Goal: Transaction & Acquisition: Purchase product/service

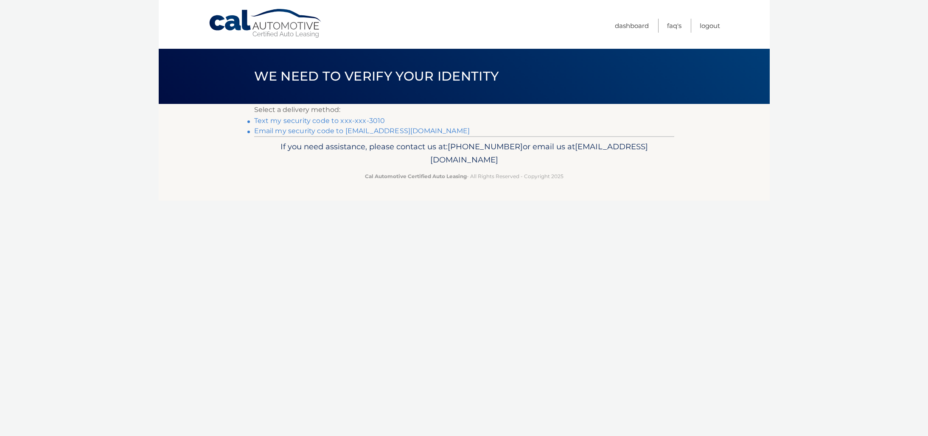
click at [332, 121] on link "Text my security code to xxx-xxx-3010" at bounding box center [319, 121] width 131 height 8
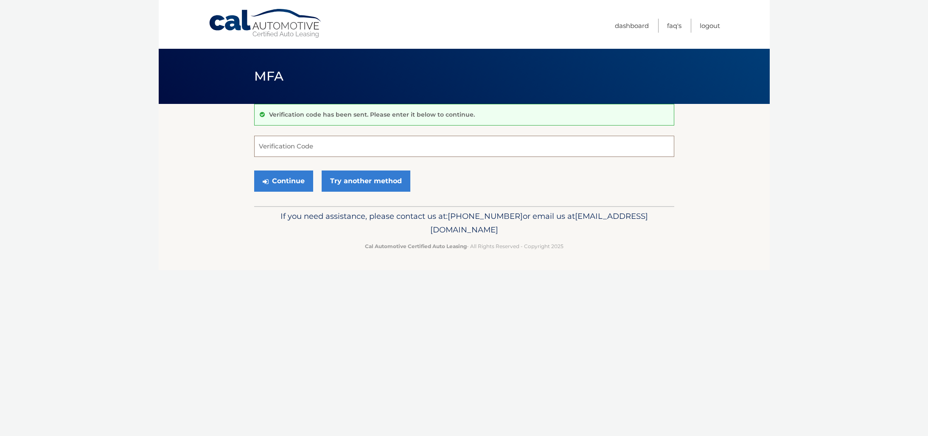
click at [348, 145] on input "Verification Code" at bounding box center [464, 146] width 420 height 21
type input "167959"
click at [285, 185] on button "Continue" at bounding box center [283, 181] width 59 height 21
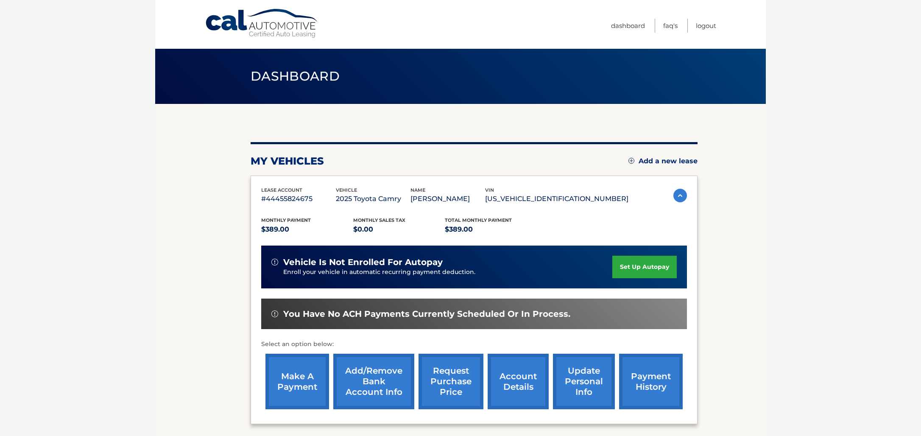
click at [297, 372] on link "make a payment" at bounding box center [298, 382] width 64 height 56
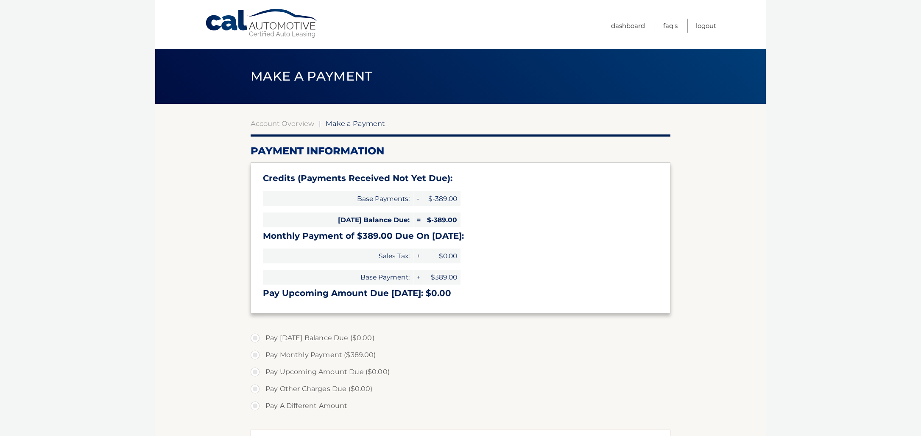
select select "N2I2MjVhYWMtZDE4Ny00ZDkzLWJkMjEtNDk1Y2Q5Yzc0Mzg5"
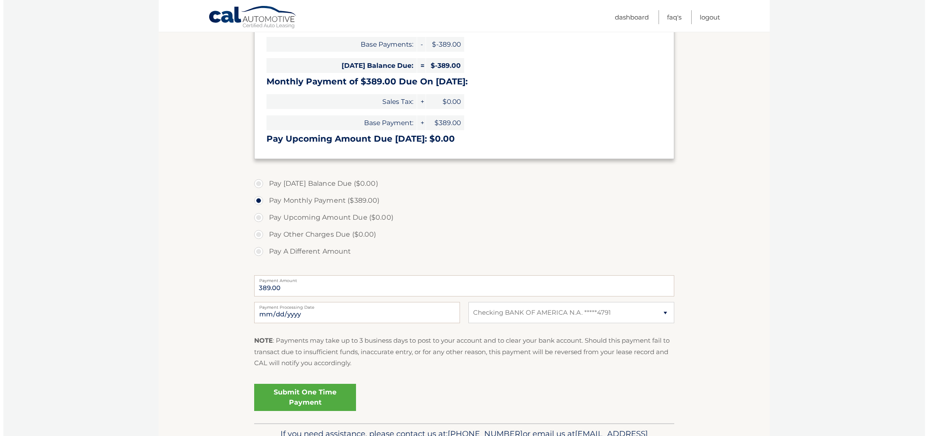
scroll to position [169, 0]
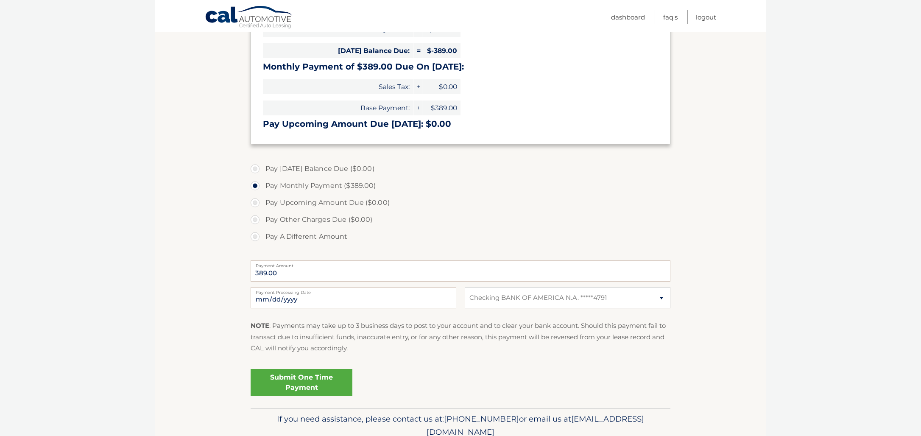
click at [310, 383] on link "Submit One Time Payment" at bounding box center [302, 382] width 102 height 27
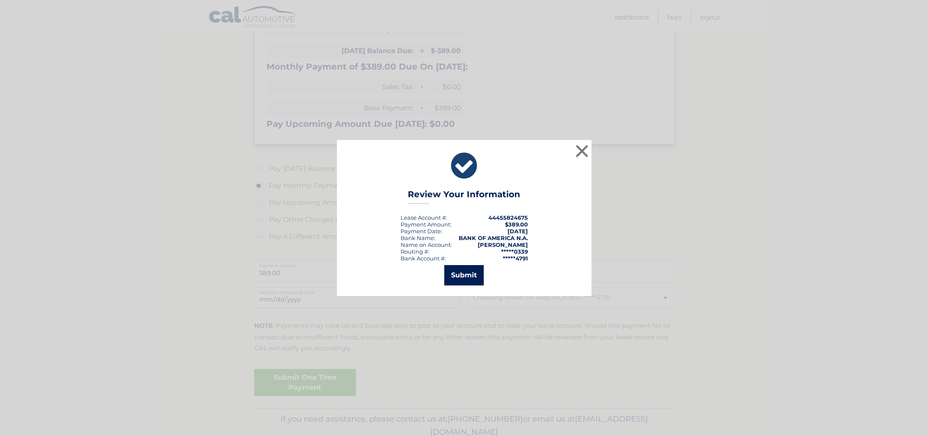
click at [450, 274] on button "Submit" at bounding box center [463, 275] width 39 height 20
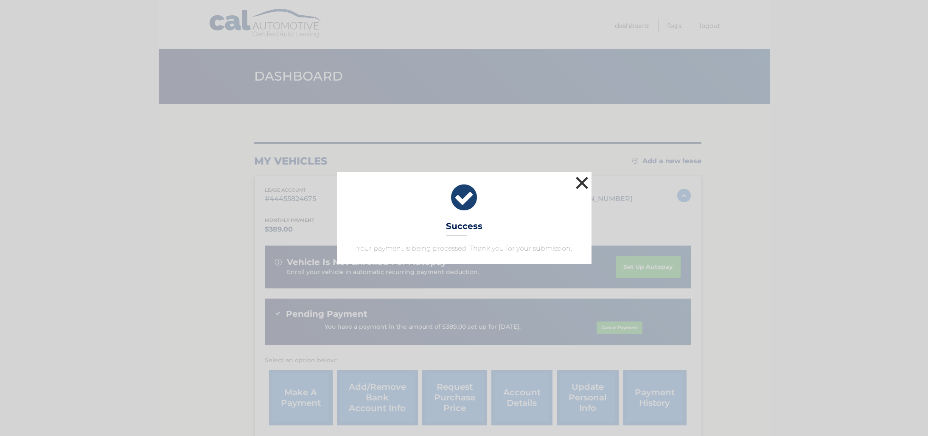
click at [584, 183] on button "×" at bounding box center [581, 182] width 17 height 17
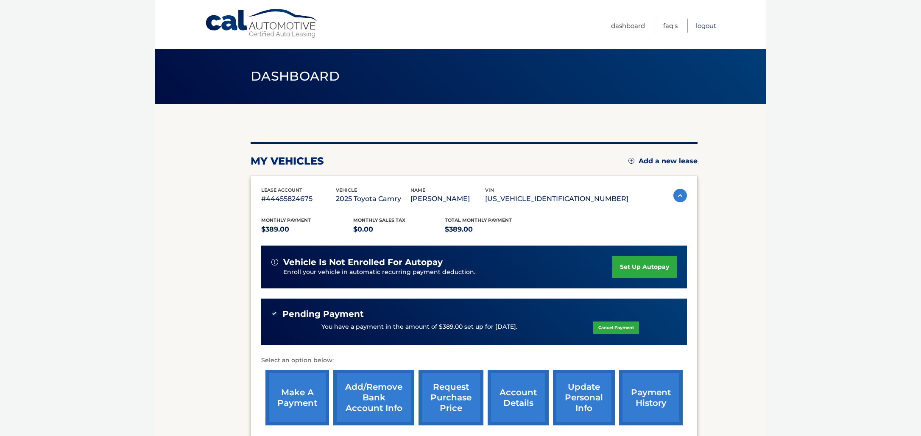
click at [699, 25] on link "Logout" at bounding box center [706, 26] width 20 height 14
